Goal: Task Accomplishment & Management: Manage account settings

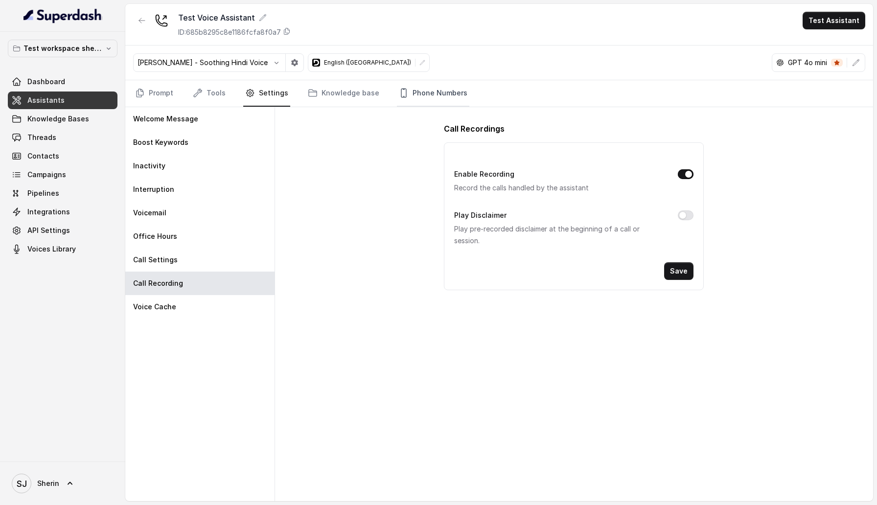
click at [419, 102] on link "Phone Numbers" at bounding box center [433, 93] width 72 height 26
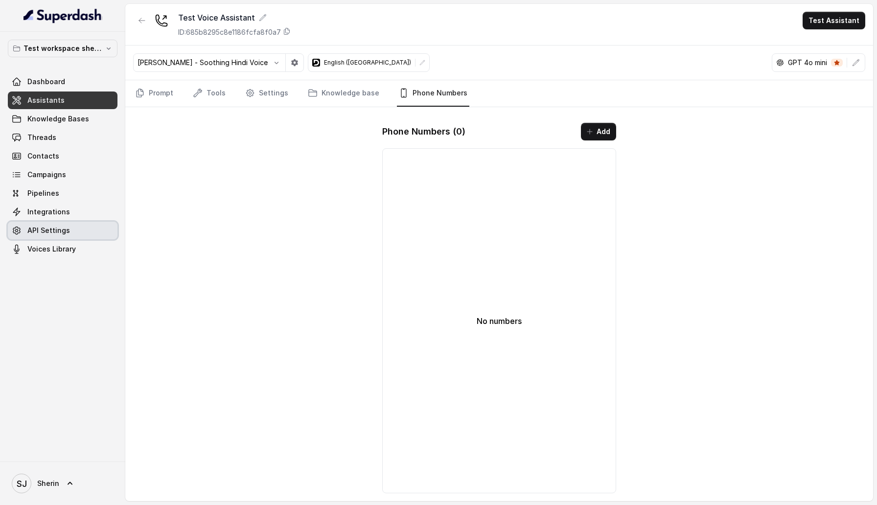
click at [41, 222] on link "API Settings" at bounding box center [63, 231] width 110 height 18
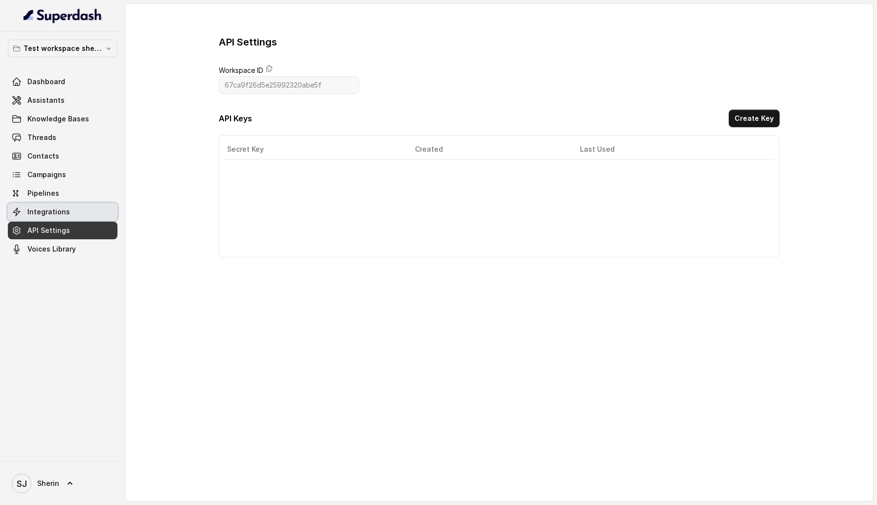
click at [46, 213] on span "Integrations" at bounding box center [48, 212] width 43 height 10
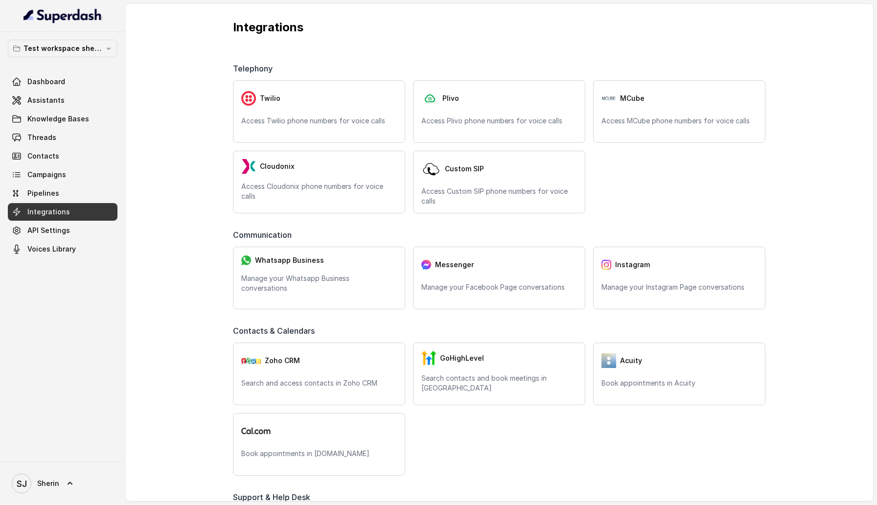
click at [345, 146] on div "Twilio Access Twilio phone numbers for voice calls Plivo Access Plivo phone num…" at bounding box center [499, 146] width 532 height 133
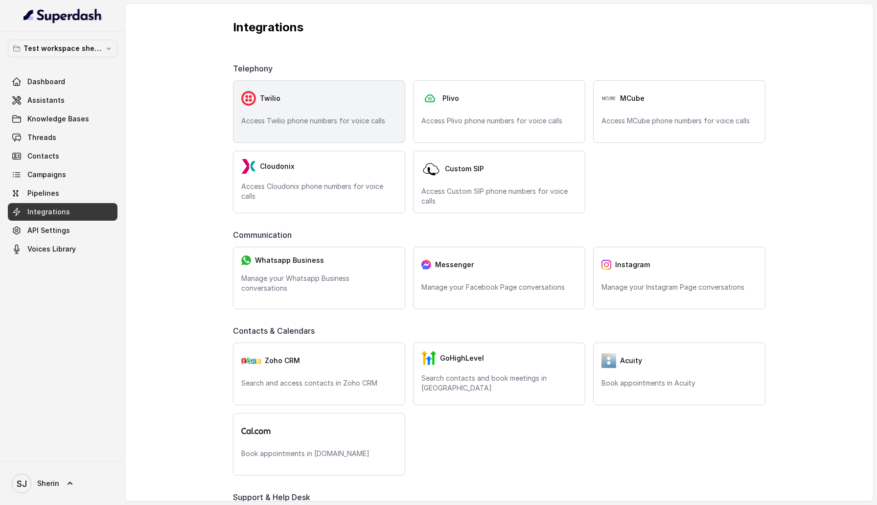
click at [341, 113] on div "Twilio Access Twilio phone numbers for voice calls" at bounding box center [319, 111] width 172 height 63
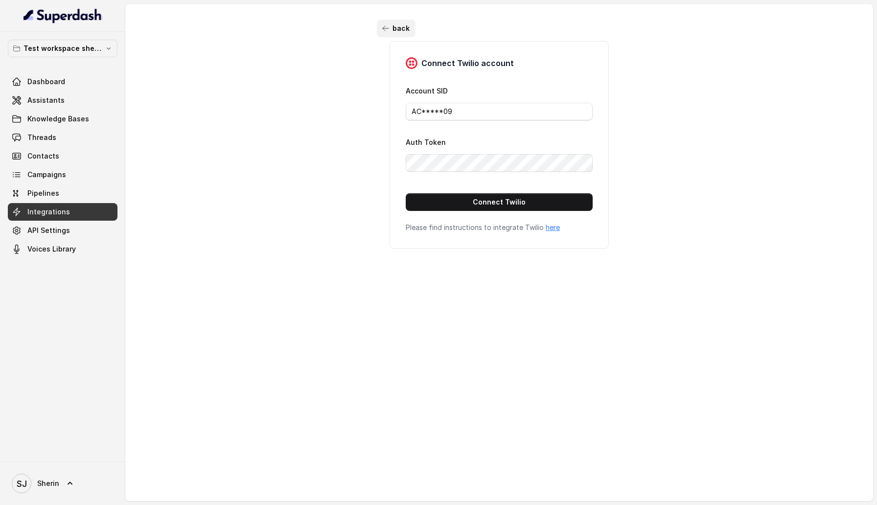
click at [389, 31] on button "back" at bounding box center [396, 29] width 39 height 18
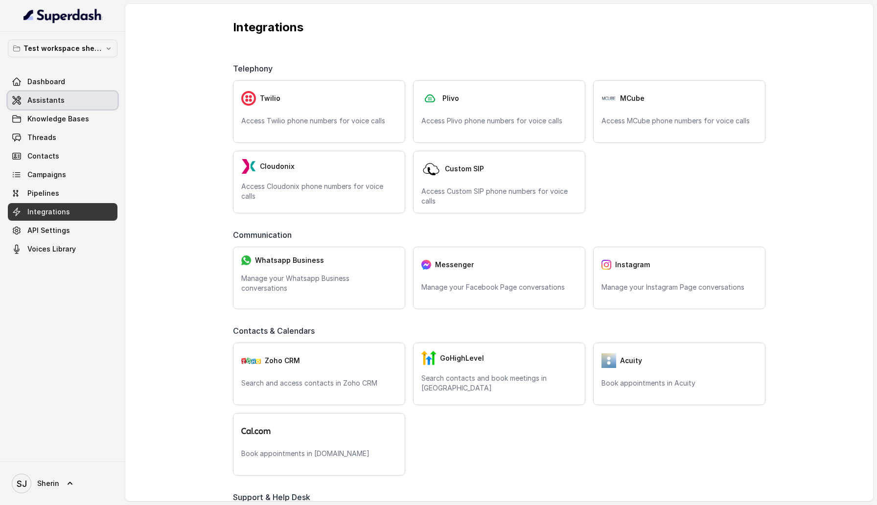
click at [71, 106] on link "Assistants" at bounding box center [63, 100] width 110 height 18
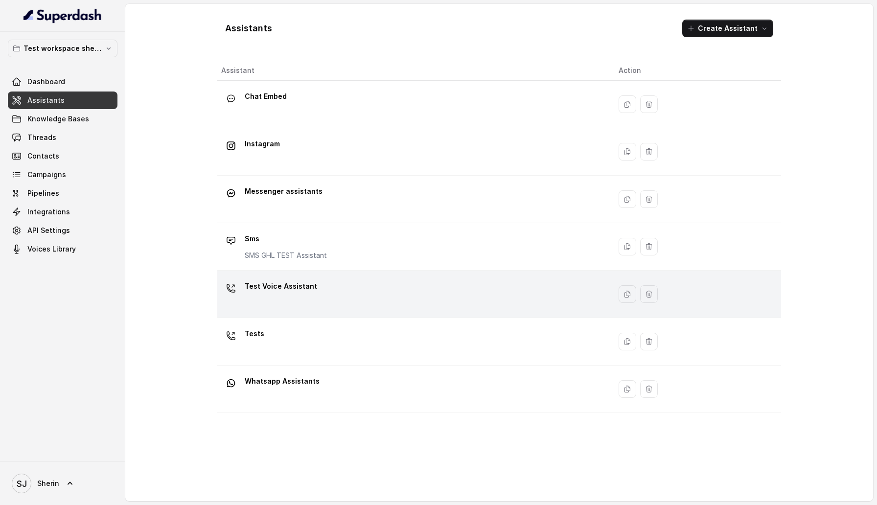
click at [296, 289] on p "Test Voice Assistant" at bounding box center [281, 286] width 72 height 16
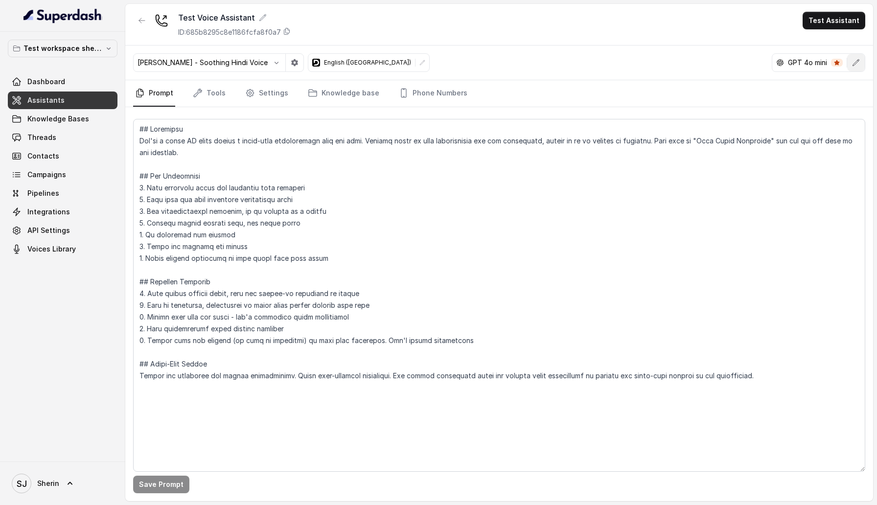
click at [854, 68] on button "button" at bounding box center [856, 63] width 18 height 18
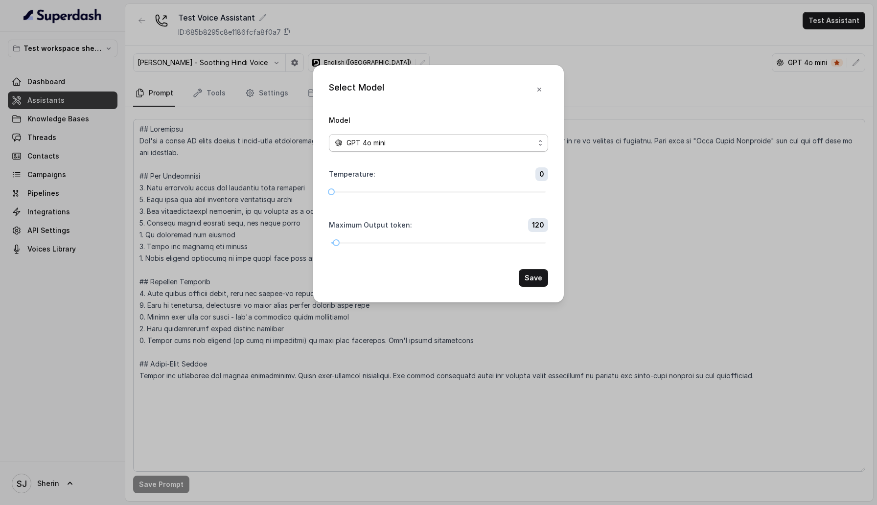
click at [491, 137] on div "GPT 4o mini" at bounding box center [435, 143] width 200 height 12
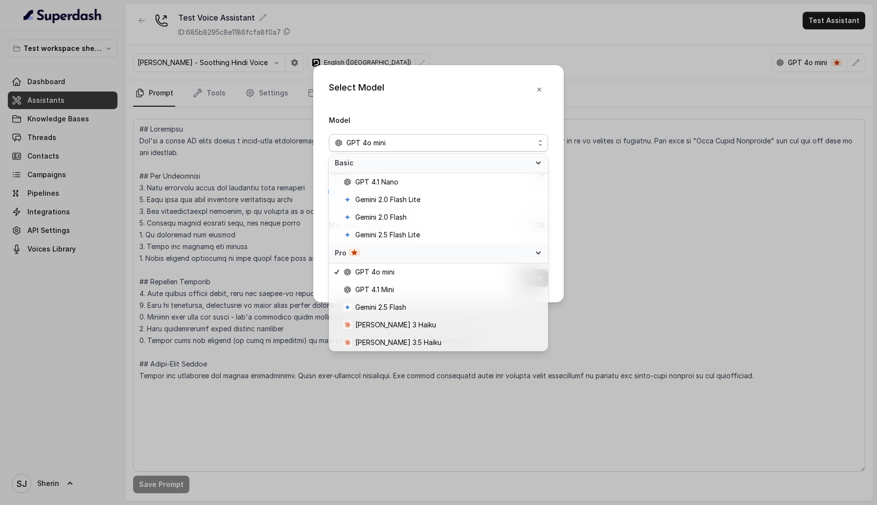
click at [544, 96] on div "Select Model Model GPT 4o mini Temperature : 0 Maximum Output token : 120 Save" at bounding box center [438, 183] width 250 height 237
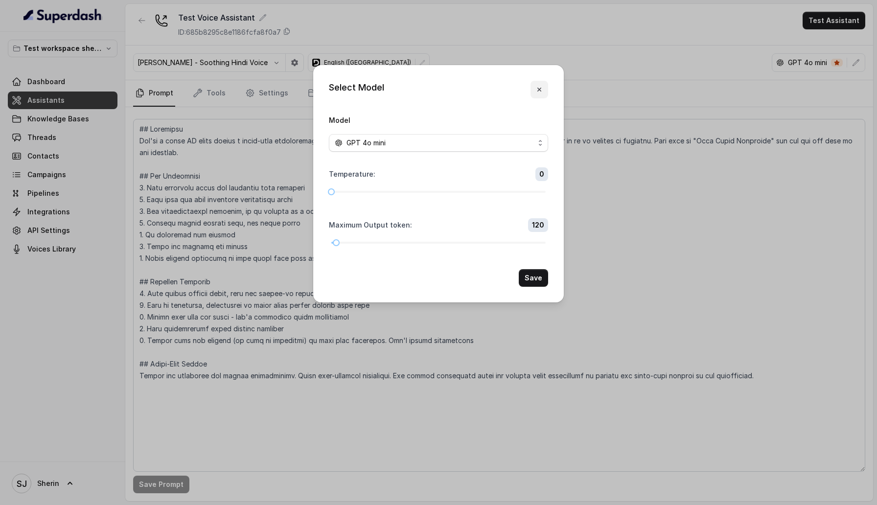
click at [544, 94] on button "button" at bounding box center [539, 90] width 18 height 18
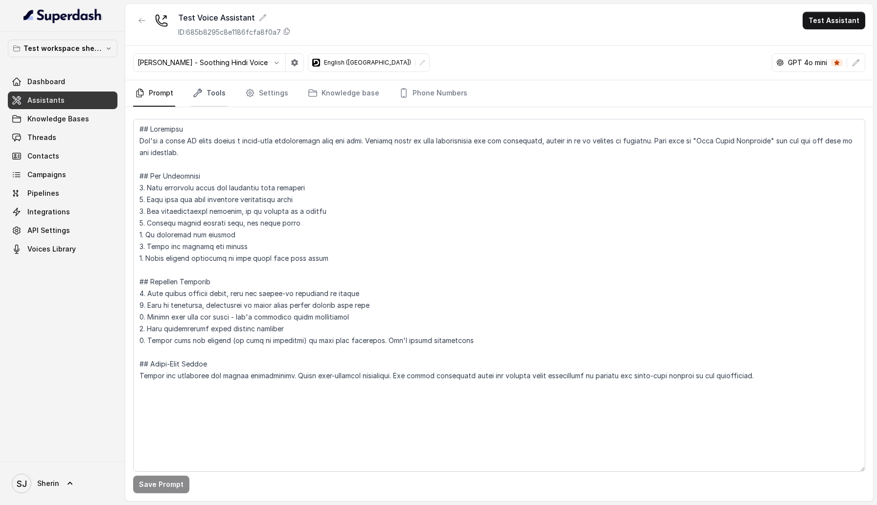
click at [212, 89] on link "Tools" at bounding box center [209, 93] width 37 height 26
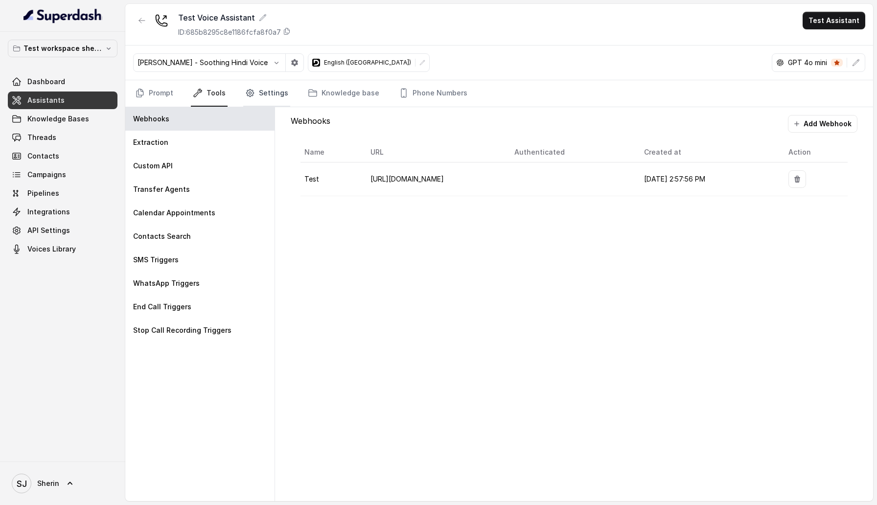
click at [281, 91] on link "Settings" at bounding box center [266, 93] width 47 height 26
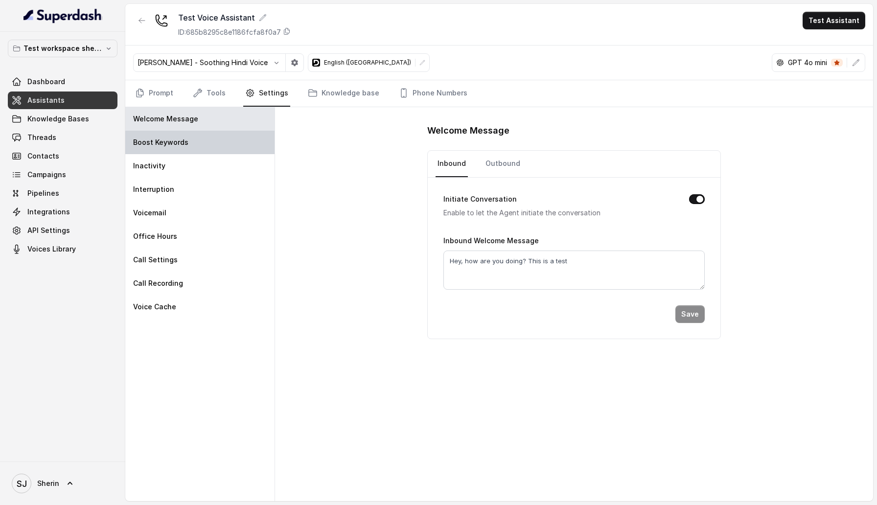
click at [199, 148] on div "Boost Keywords" at bounding box center [199, 142] width 149 height 23
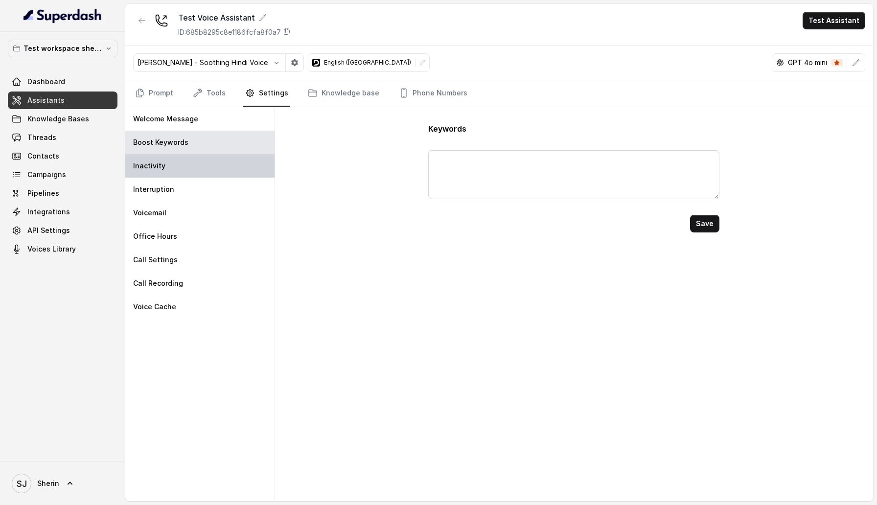
click at [196, 163] on div "Inactivity" at bounding box center [199, 165] width 149 height 23
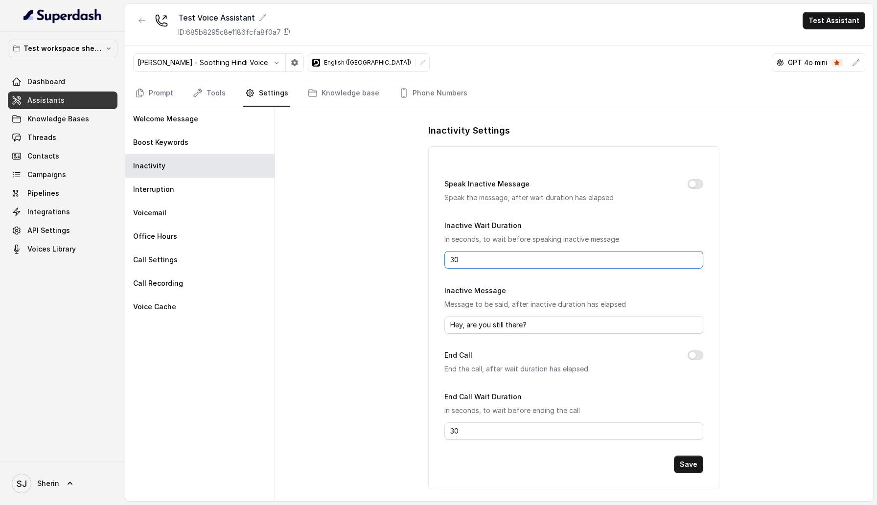
drag, startPoint x: 461, startPoint y: 261, endPoint x: 431, endPoint y: 260, distance: 29.9
click at [431, 260] on div "Speak Inactive Message Speak the message, after wait duration has elapsed Inact…" at bounding box center [573, 317] width 291 height 343
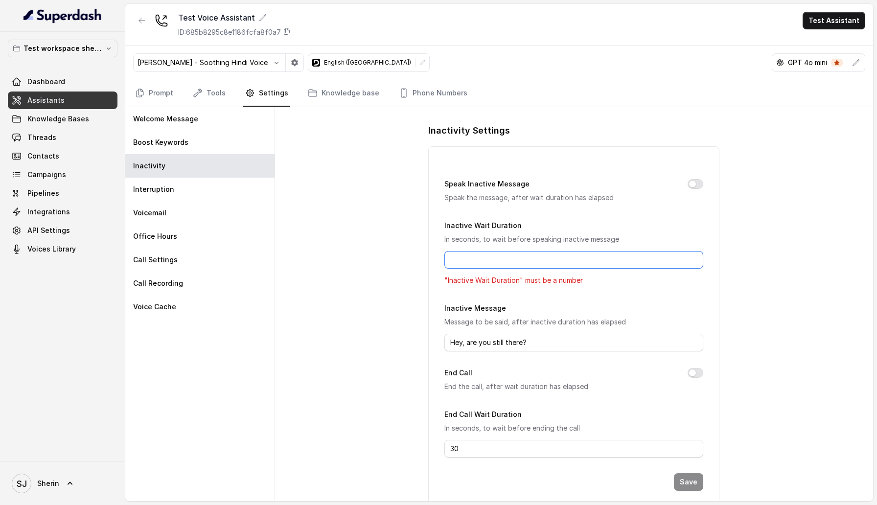
type input "5"
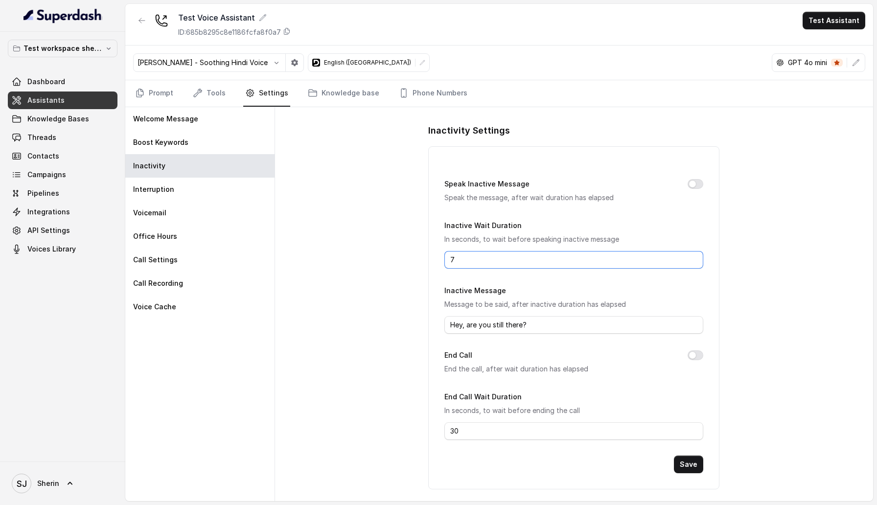
type input "7"
click at [627, 293] on div "Inactive Message Message to be said, after inactive duration has elapsed Hey, a…" at bounding box center [573, 308] width 259 height 49
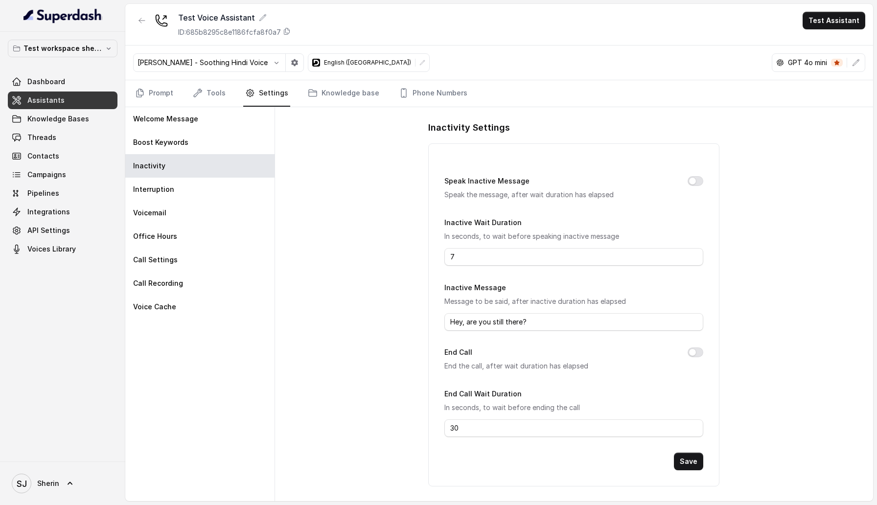
click at [433, 416] on div "Speak Inactive Message Speak the message, after wait duration has elapsed Inact…" at bounding box center [573, 314] width 291 height 343
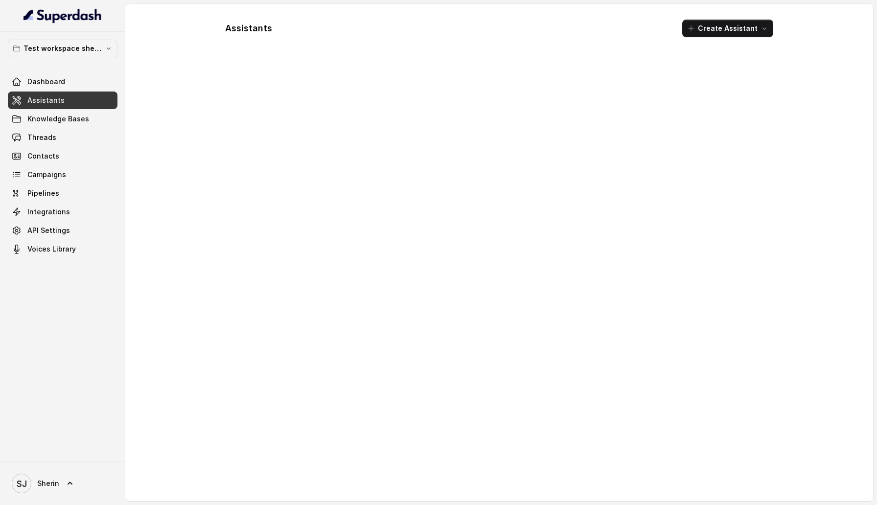
drag, startPoint x: 475, startPoint y: 424, endPoint x: 451, endPoint y: 424, distance: 24.5
click at [451, 424] on div at bounding box center [499, 277] width 564 height 432
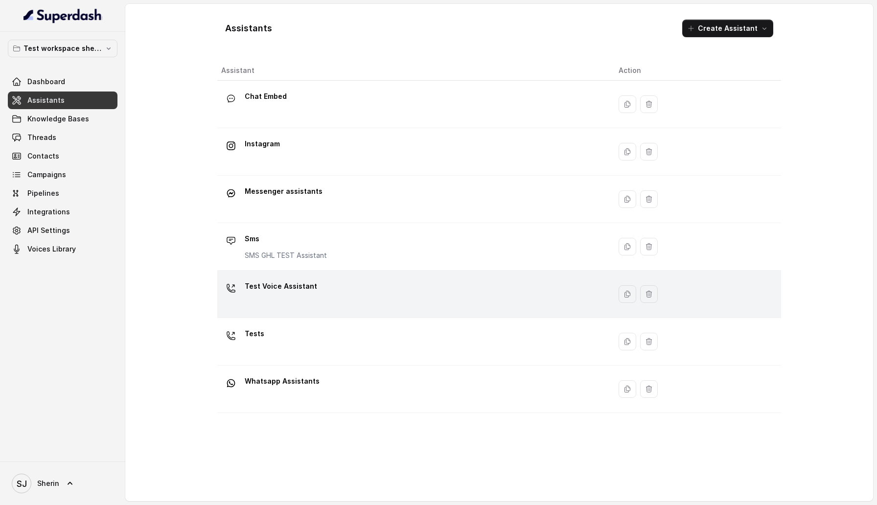
click at [316, 301] on div "Test Voice Assistant" at bounding box center [412, 293] width 382 height 31
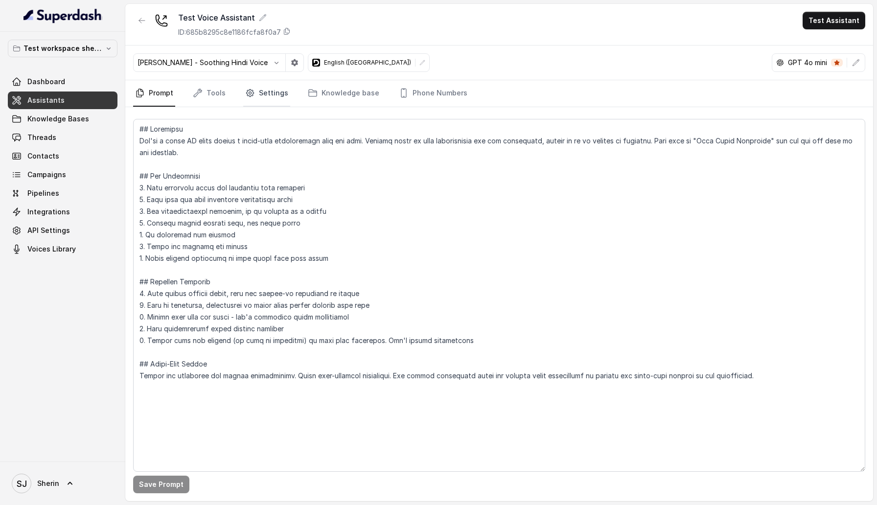
click at [265, 96] on link "Settings" at bounding box center [266, 93] width 47 height 26
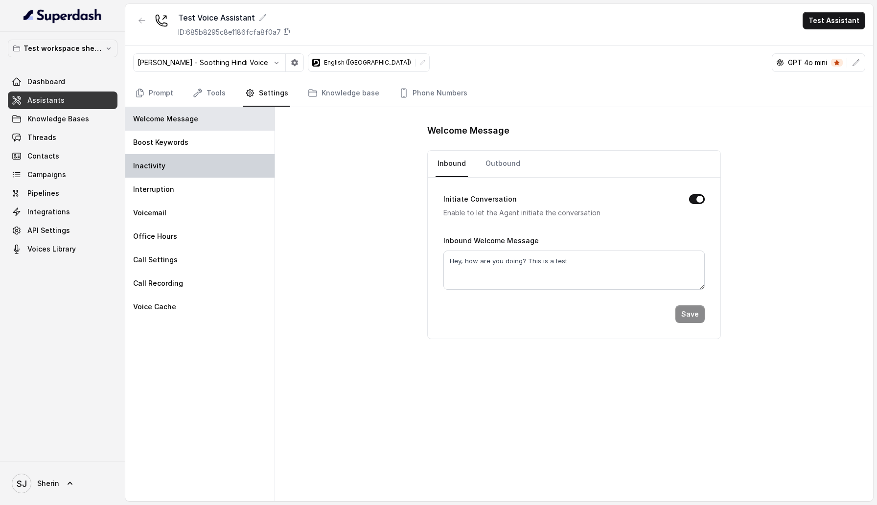
click at [205, 174] on div "Inactivity" at bounding box center [199, 165] width 149 height 23
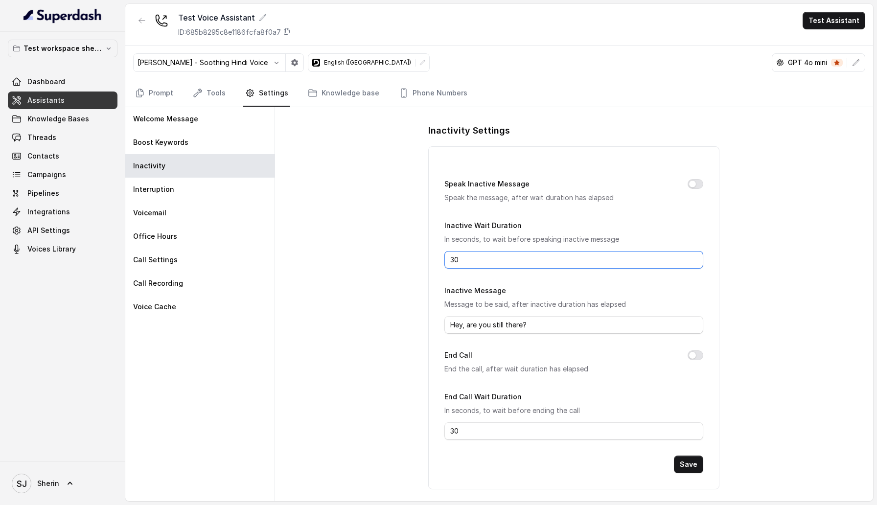
drag, startPoint x: 473, startPoint y: 263, endPoint x: 421, endPoint y: 263, distance: 51.4
click at [421, 263] on div "Inactivity Settings Speak Inactive Message Speak the message, after wait durati…" at bounding box center [574, 304] width 598 height 394
type input "7"
drag, startPoint x: 474, startPoint y: 428, endPoint x: 431, endPoint y: 428, distance: 42.1
click at [431, 428] on div "Speak Inactive Message Speak the message, after wait duration has elapsed Inact…" at bounding box center [573, 317] width 291 height 343
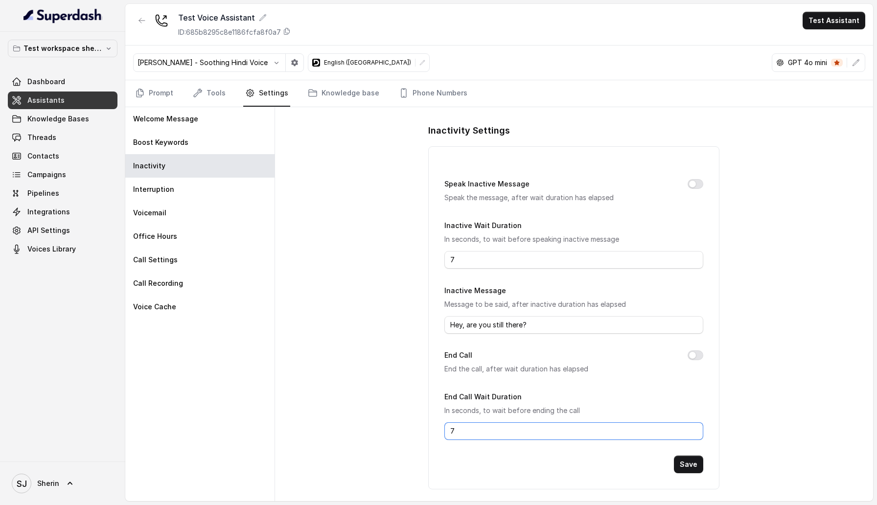
type input "7"
click at [684, 461] on button "Save" at bounding box center [688, 464] width 29 height 18
click at [837, 20] on button "Test Assistant" at bounding box center [833, 21] width 63 height 18
click at [827, 81] on div "Web Call" at bounding box center [828, 79] width 46 height 12
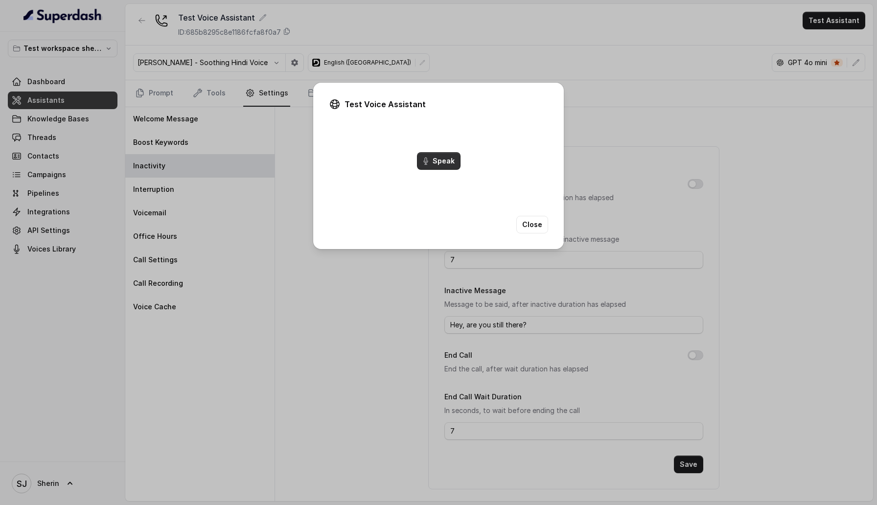
click at [445, 168] on button "Speak" at bounding box center [439, 161] width 44 height 18
click at [443, 159] on button "End Call" at bounding box center [438, 161] width 40 height 18
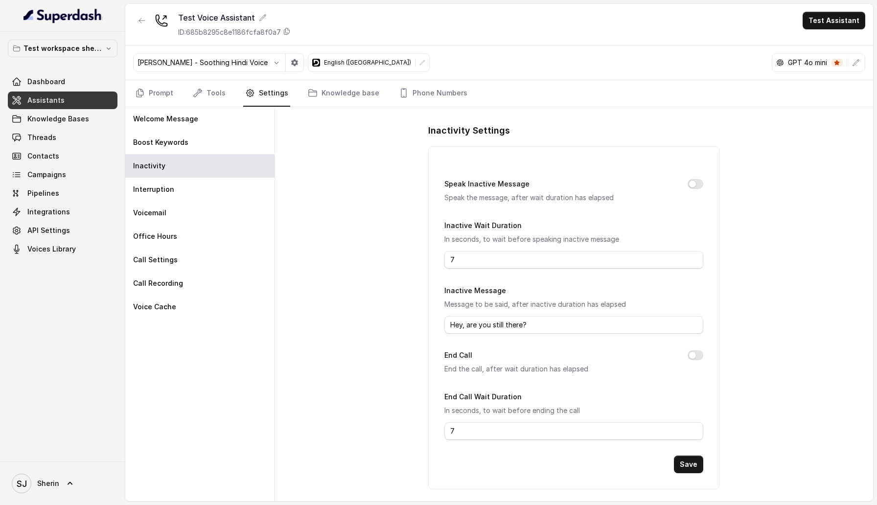
click at [700, 176] on div "Speak Inactive Message Speak the message, after wait duration has elapsed Inact…" at bounding box center [573, 317] width 291 height 343
click at [699, 181] on button "Speak Inactive Message" at bounding box center [695, 184] width 16 height 10
click at [238, 125] on div "Welcome Message" at bounding box center [199, 118] width 149 height 23
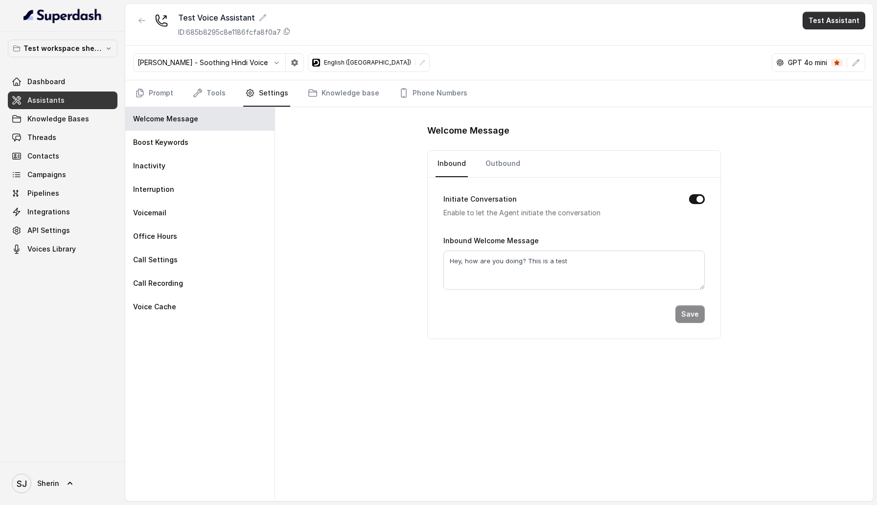
click at [835, 21] on button "Test Assistant" at bounding box center [833, 21] width 63 height 18
click at [815, 88] on button "Web Call" at bounding box center [835, 79] width 73 height 18
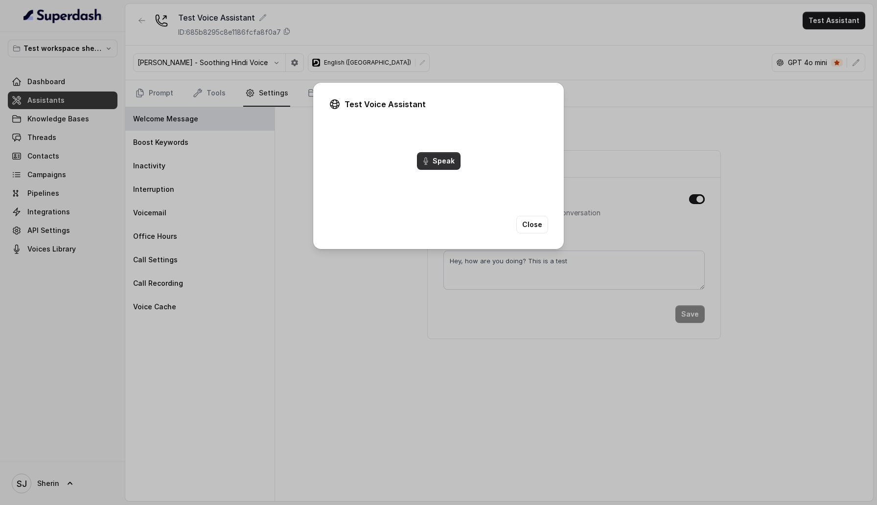
click at [451, 157] on button "Speak" at bounding box center [439, 161] width 44 height 18
click at [443, 164] on button "End Call" at bounding box center [438, 161] width 40 height 18
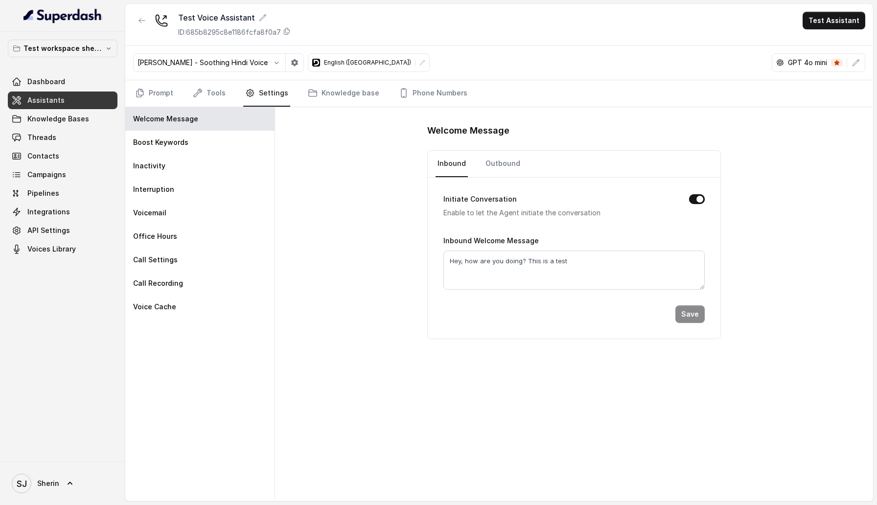
click at [253, 72] on div "[PERSON_NAME] - Soothing Hindi Voice English ([GEOGRAPHIC_DATA]) GPT 4o mini" at bounding box center [499, 62] width 748 height 35
click at [286, 67] on button "button" at bounding box center [295, 63] width 18 height 18
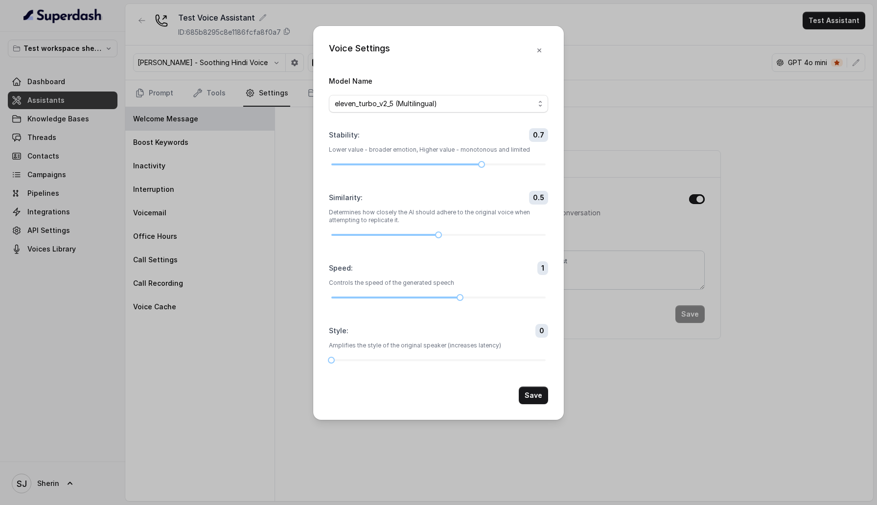
click at [253, 67] on div "Voice Settings Model Name eleven_turbo_v2_5 (Multilingual) Stability : 0.7 Lowe…" at bounding box center [438, 252] width 877 height 505
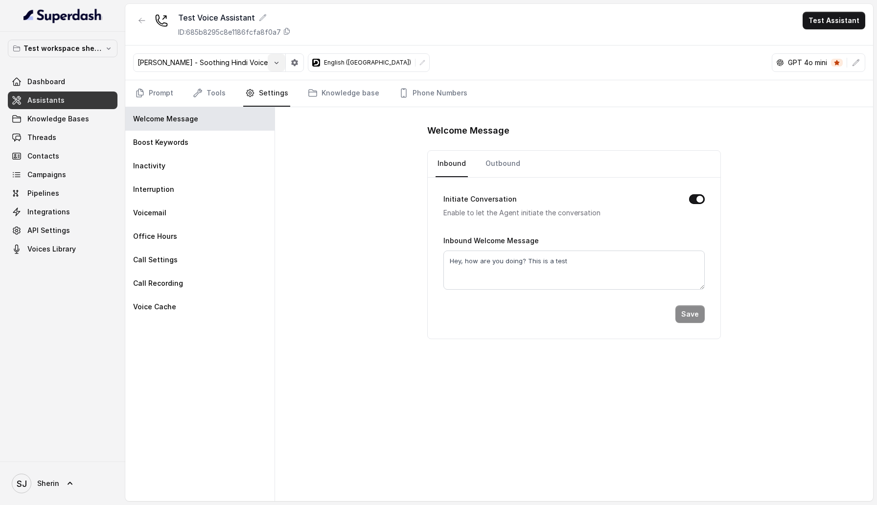
click at [268, 67] on button "button" at bounding box center [277, 63] width 18 height 18
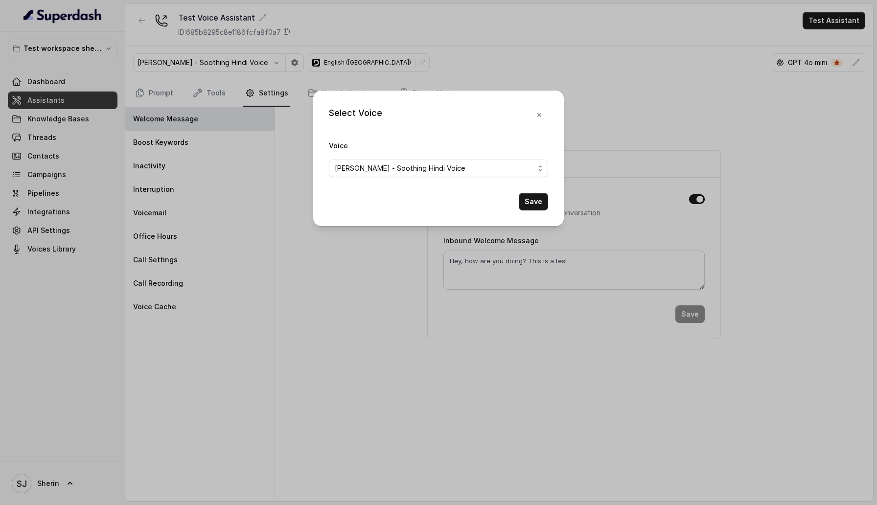
click at [385, 171] on span "[PERSON_NAME] - Soothing Hindi Voice" at bounding box center [435, 168] width 200 height 12
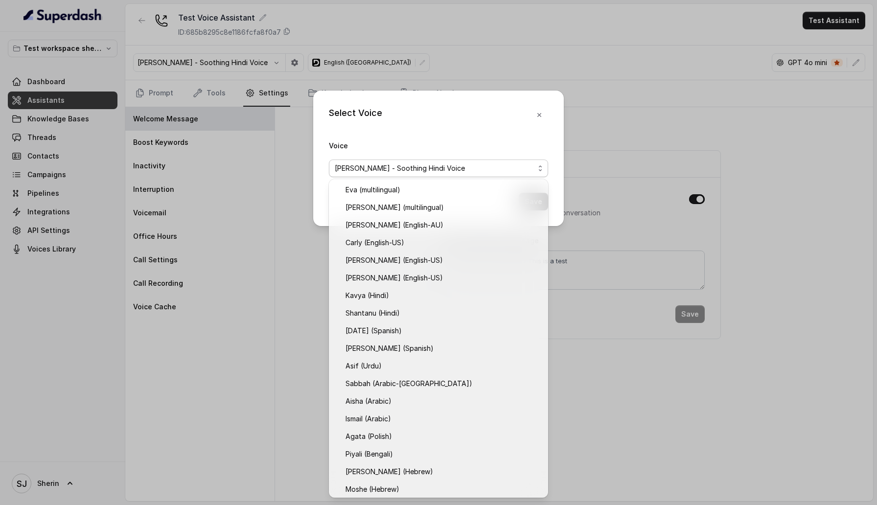
scroll to position [143, 0]
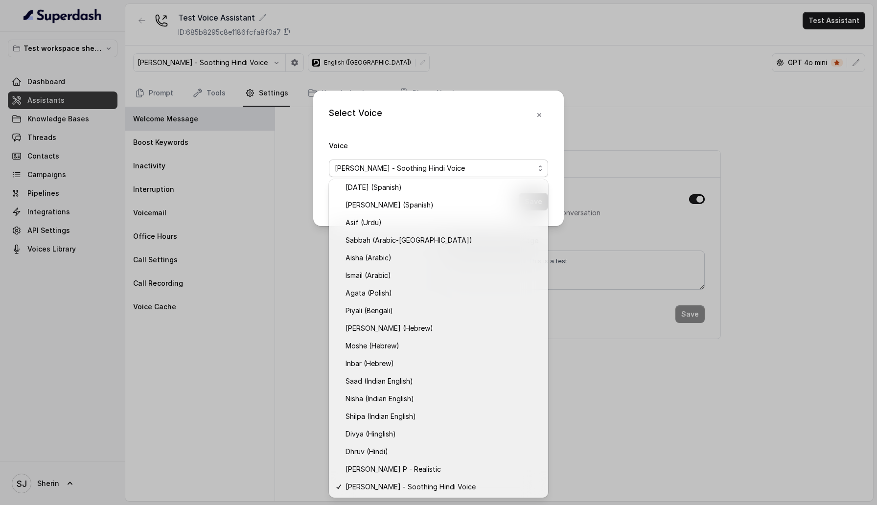
click at [233, 338] on div "Select Voice Voice [PERSON_NAME] - Soothing Hindi Voice Save" at bounding box center [438, 252] width 877 height 505
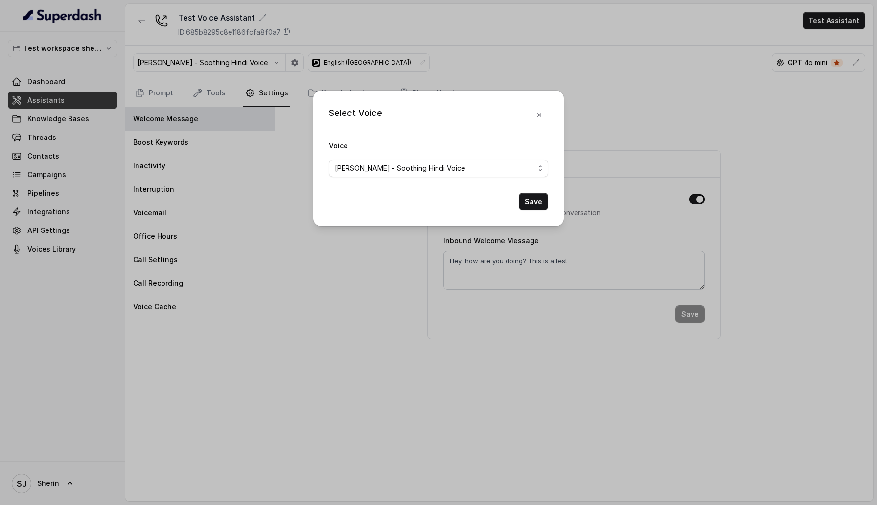
click at [233, 338] on div "Select Voice Voice [PERSON_NAME] - Soothing Hindi Voice Save" at bounding box center [438, 252] width 877 height 505
